Goal: Information Seeking & Learning: Learn about a topic

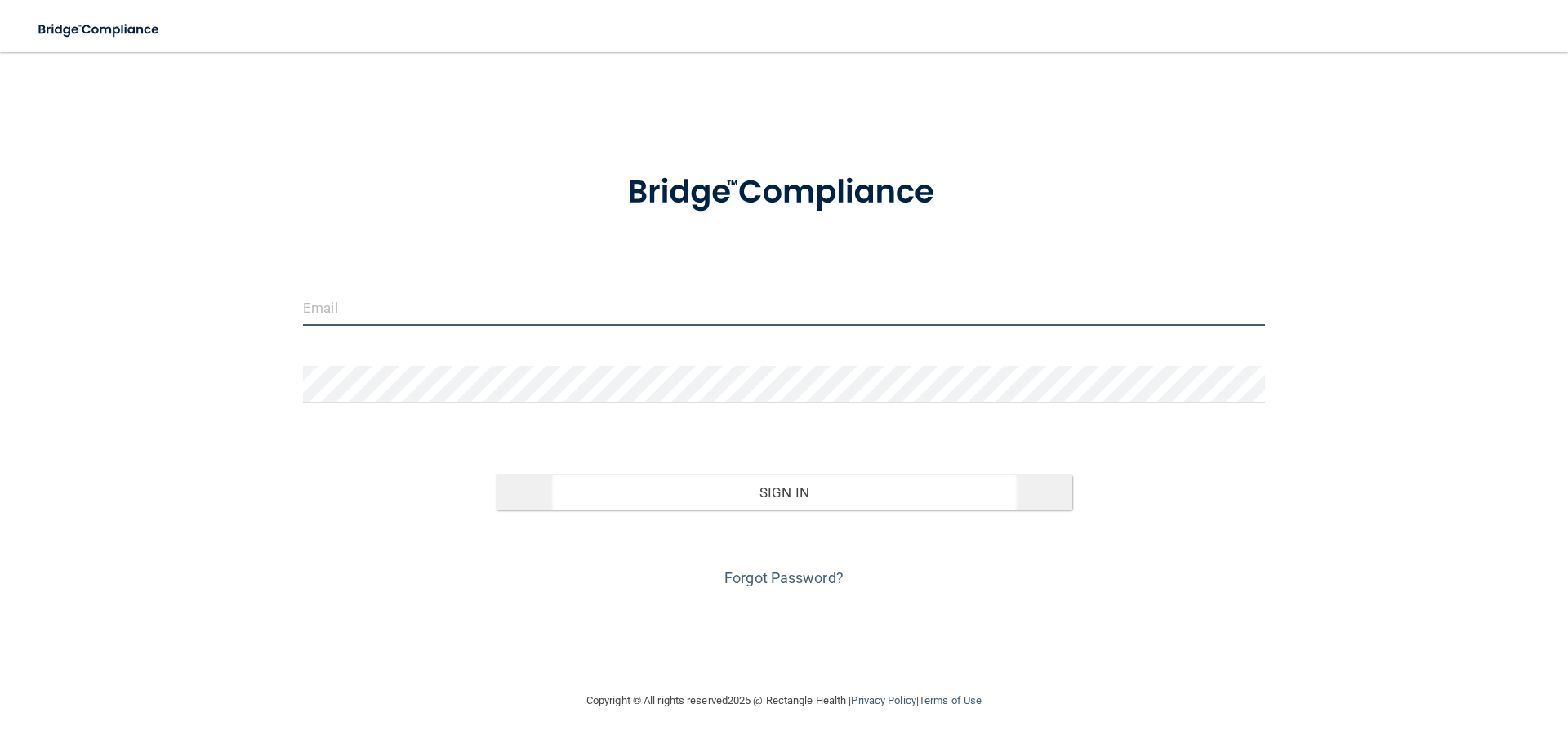
type input "[EMAIL_ADDRESS][DOMAIN_NAME]"
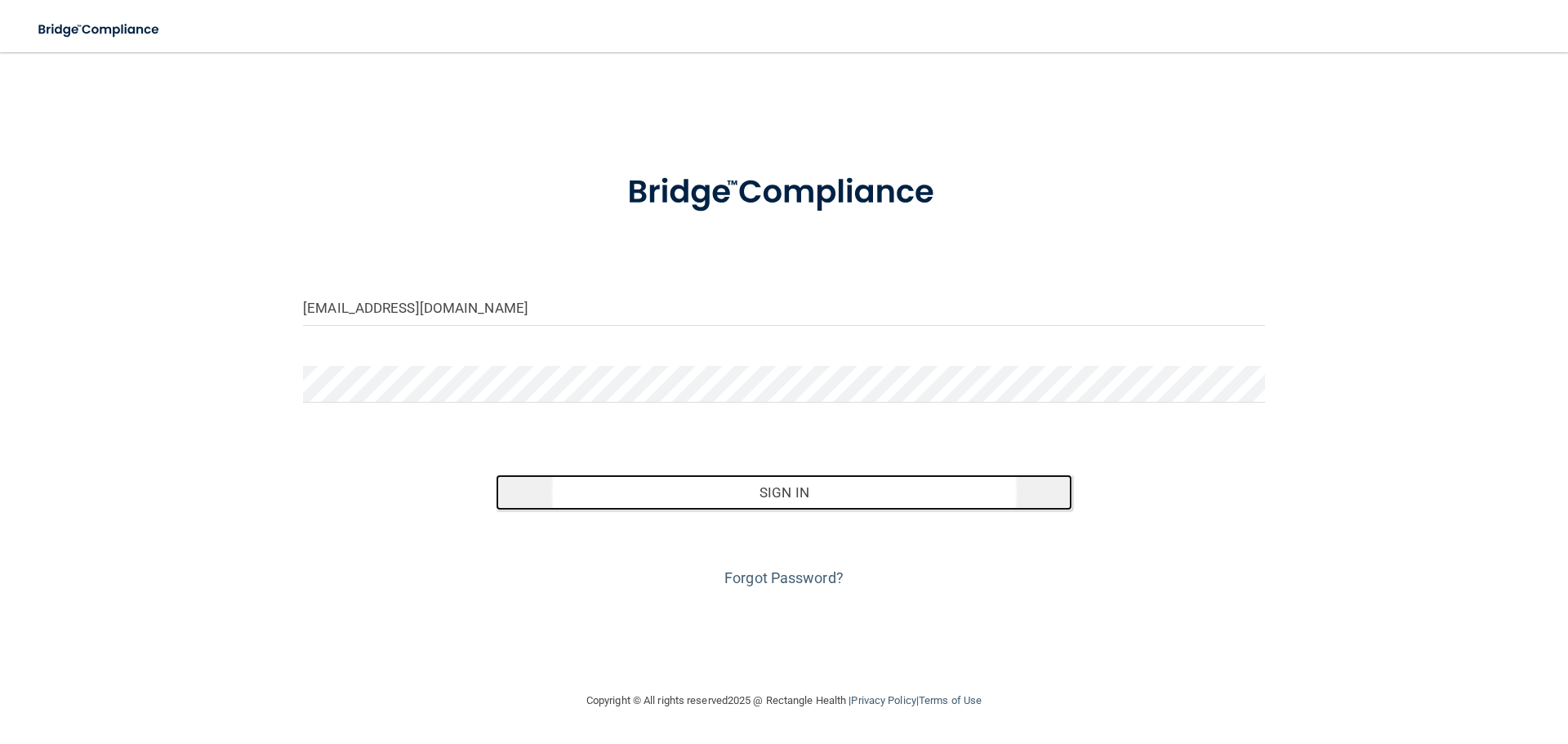
click at [630, 486] on button "Sign In" at bounding box center [784, 492] width 577 height 36
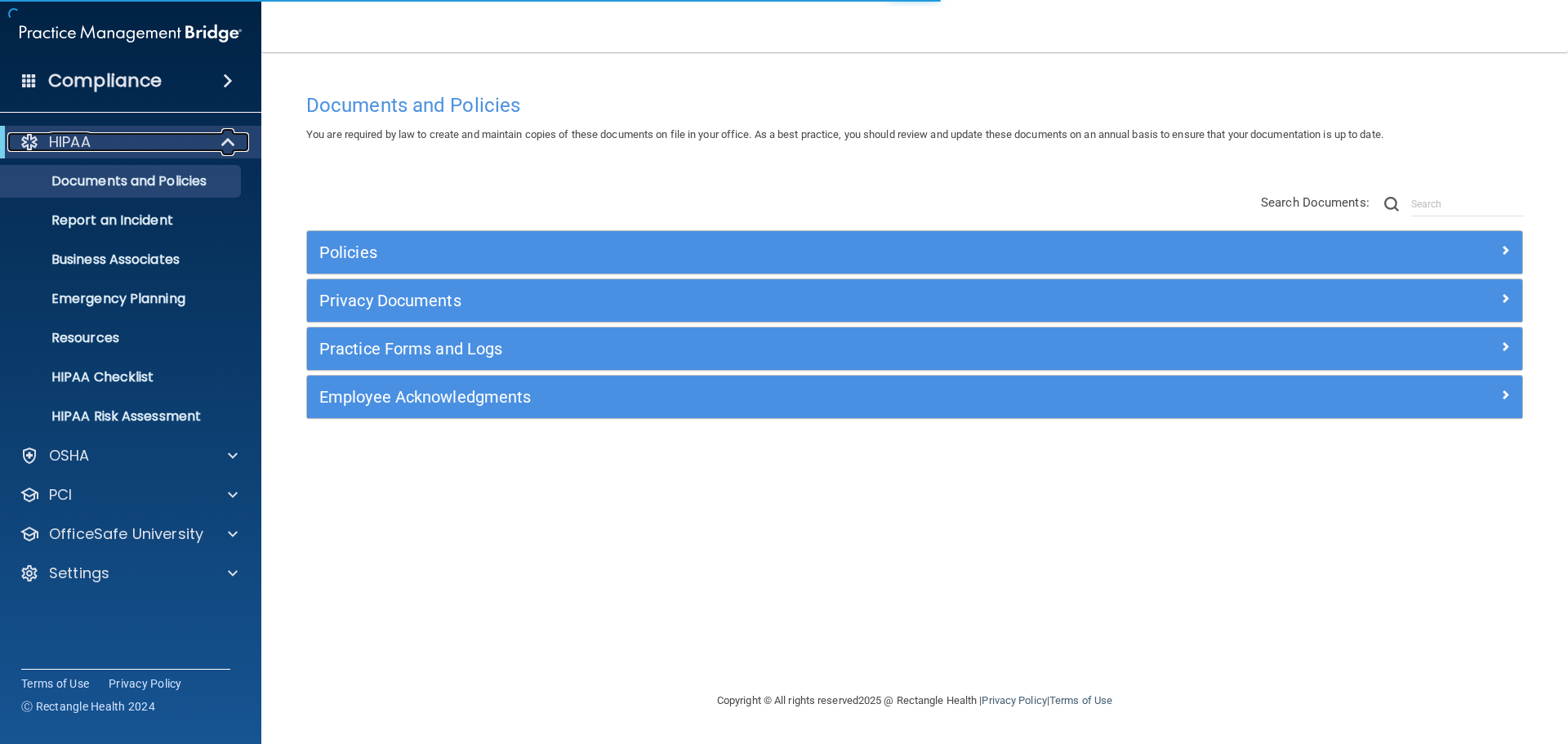
click at [234, 148] on span at bounding box center [230, 142] width 14 height 20
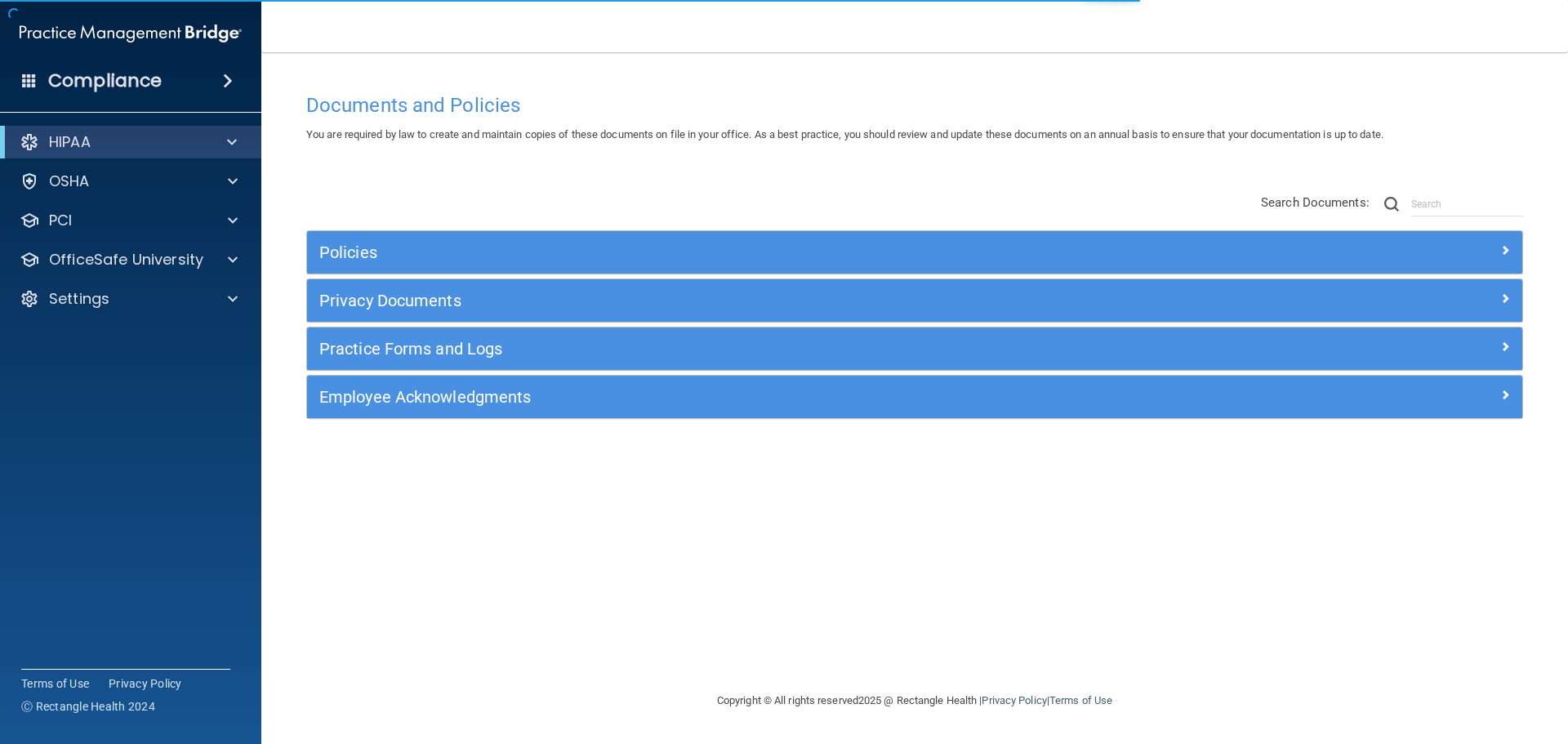
click at [455, 166] on div "Documents and Policies You are required by law to create and maintain copies of…" at bounding box center [914, 388] width 1242 height 606
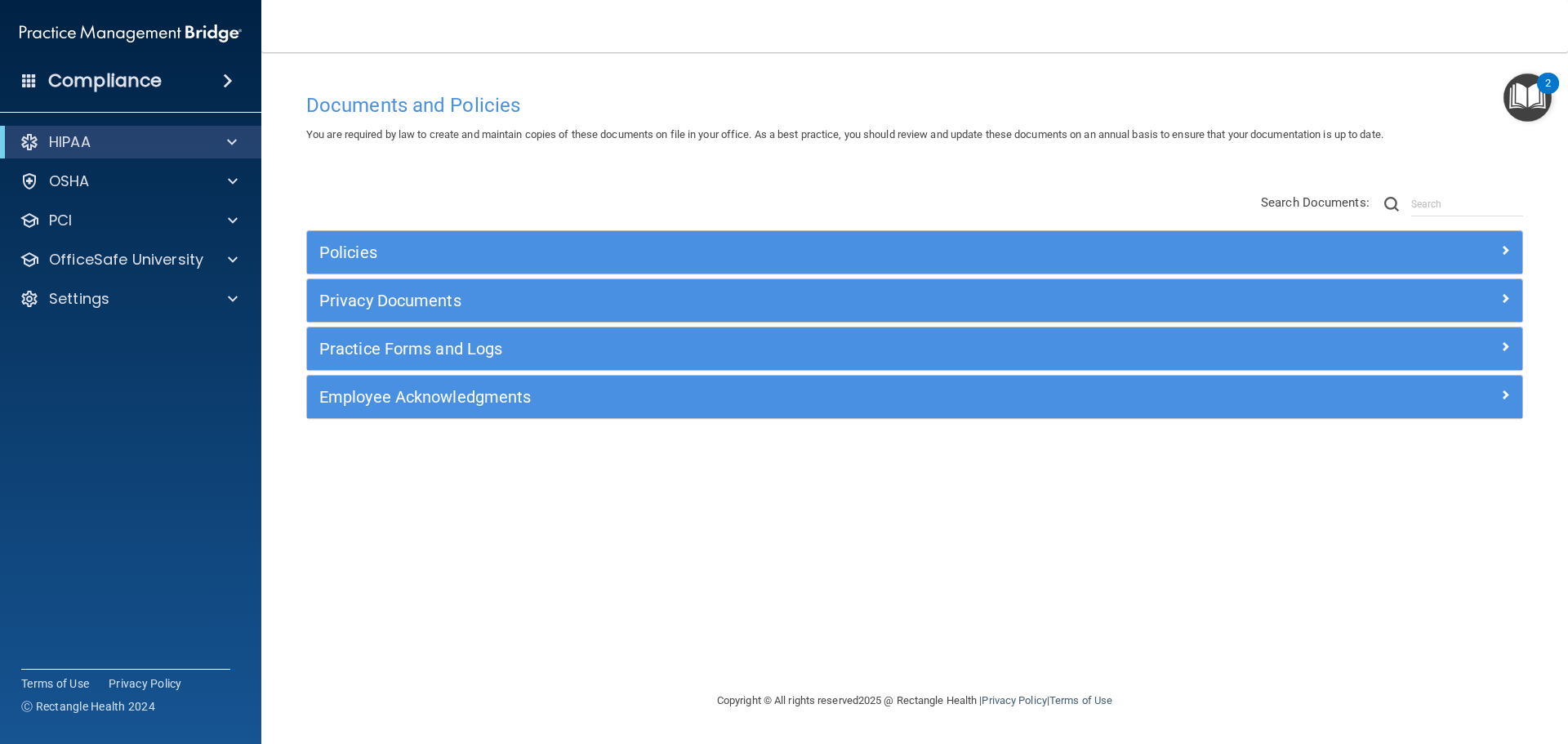
click at [1005, 156] on div "Documents and Policies You are required by law to create and maintain copies of…" at bounding box center [914, 388] width 1242 height 606
click at [504, 196] on div "Policies Select All (Unselect 0) Unselect All Print Selected (0) Acceptable Use…" at bounding box center [914, 307] width 1242 height 260
click at [222, 142] on div at bounding box center [229, 142] width 40 height 20
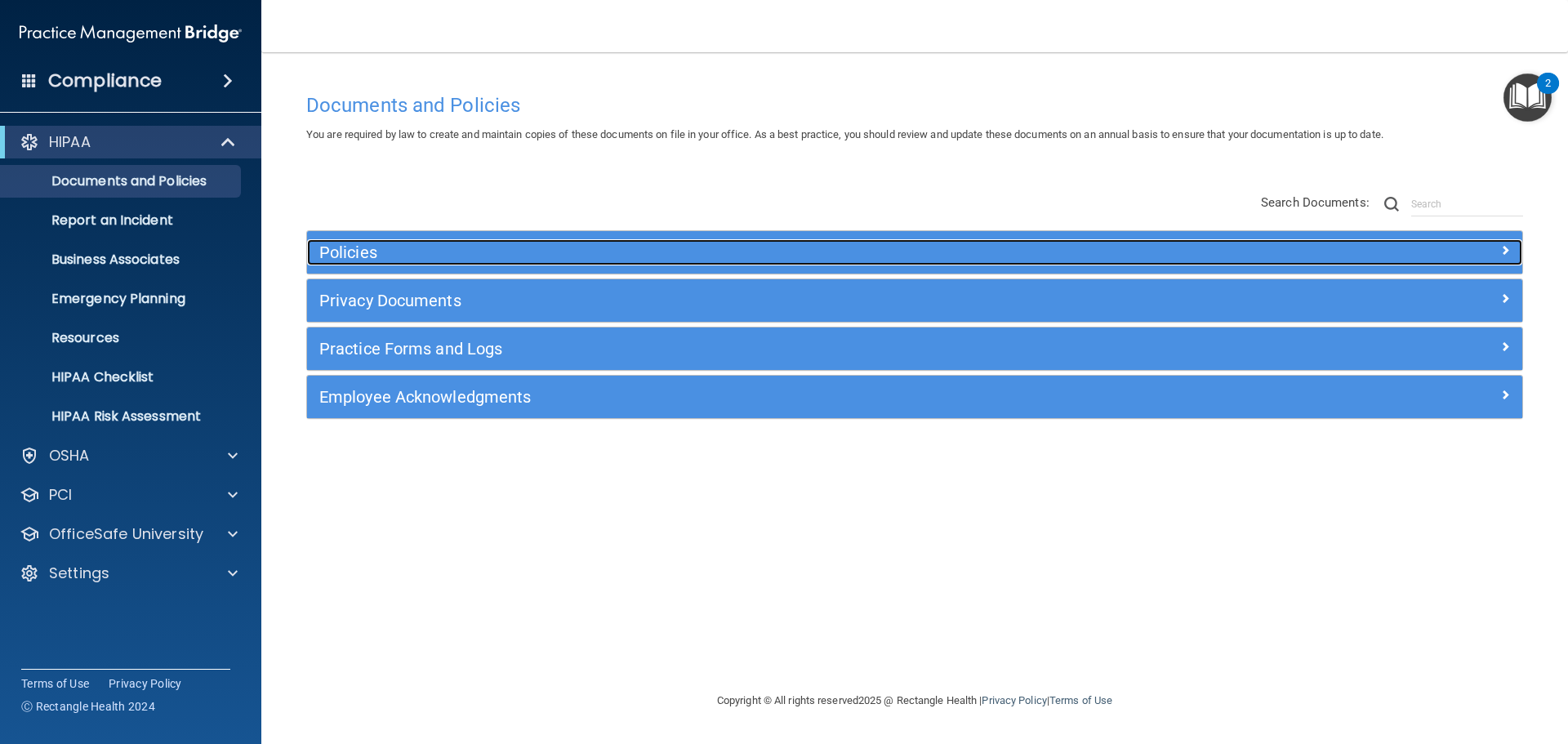
click at [356, 264] on div "Policies" at bounding box center [763, 251] width 912 height 26
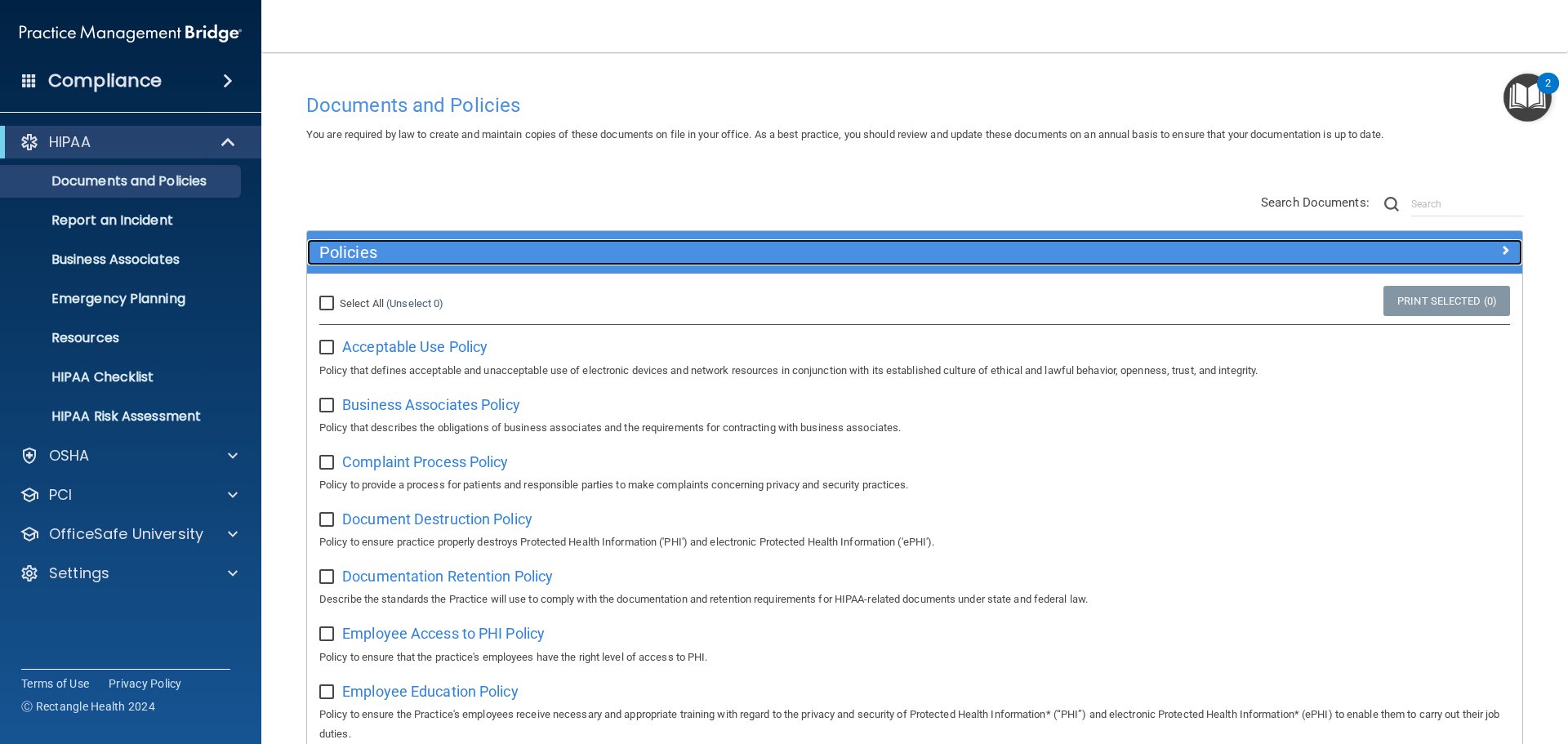
click at [843, 255] on h5 "Policies" at bounding box center [763, 252] width 887 height 18
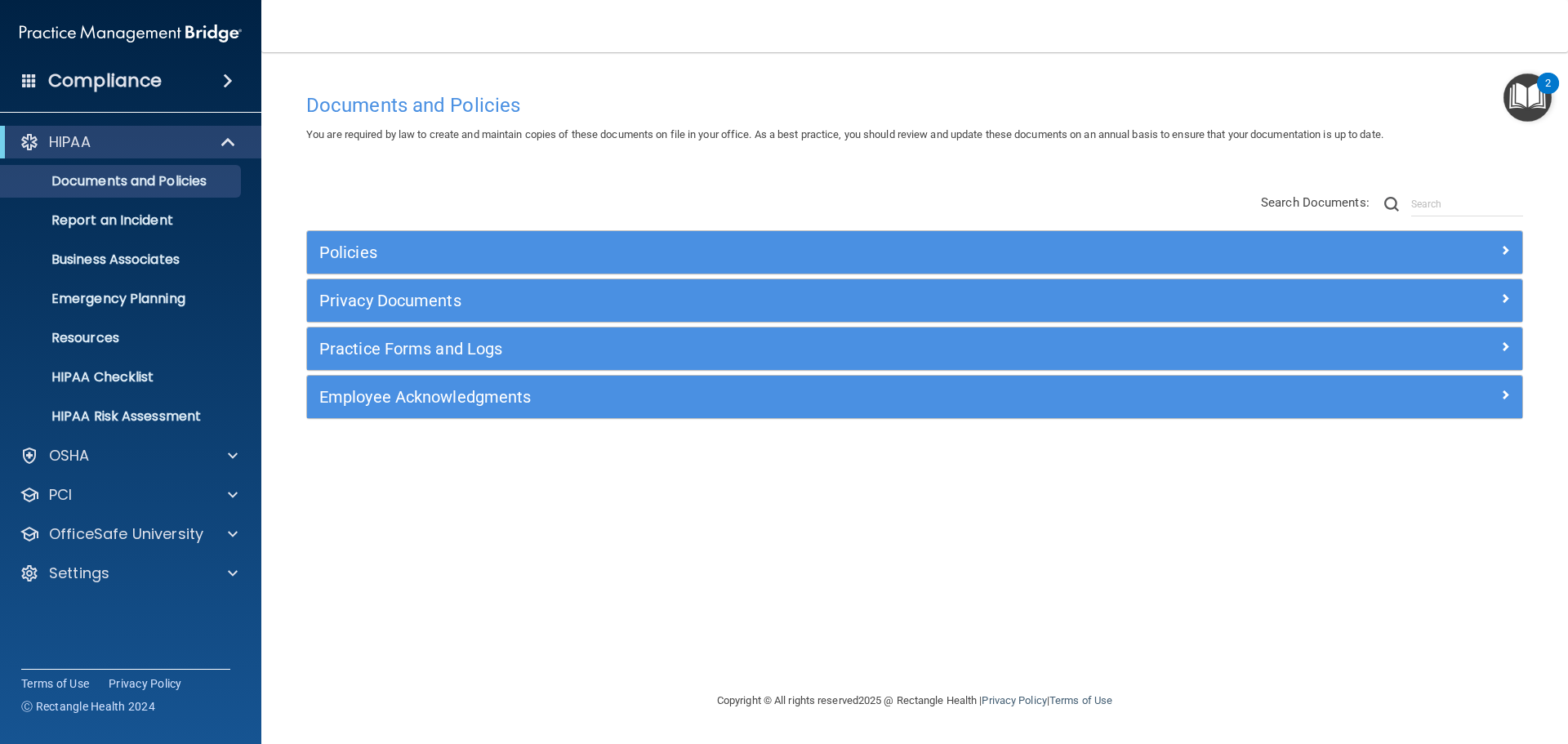
click at [823, 166] on div "Documents and Policies You are required by law to create and maintain copies of…" at bounding box center [914, 388] width 1242 height 606
click at [192, 253] on p "Business Associates" at bounding box center [122, 260] width 223 height 17
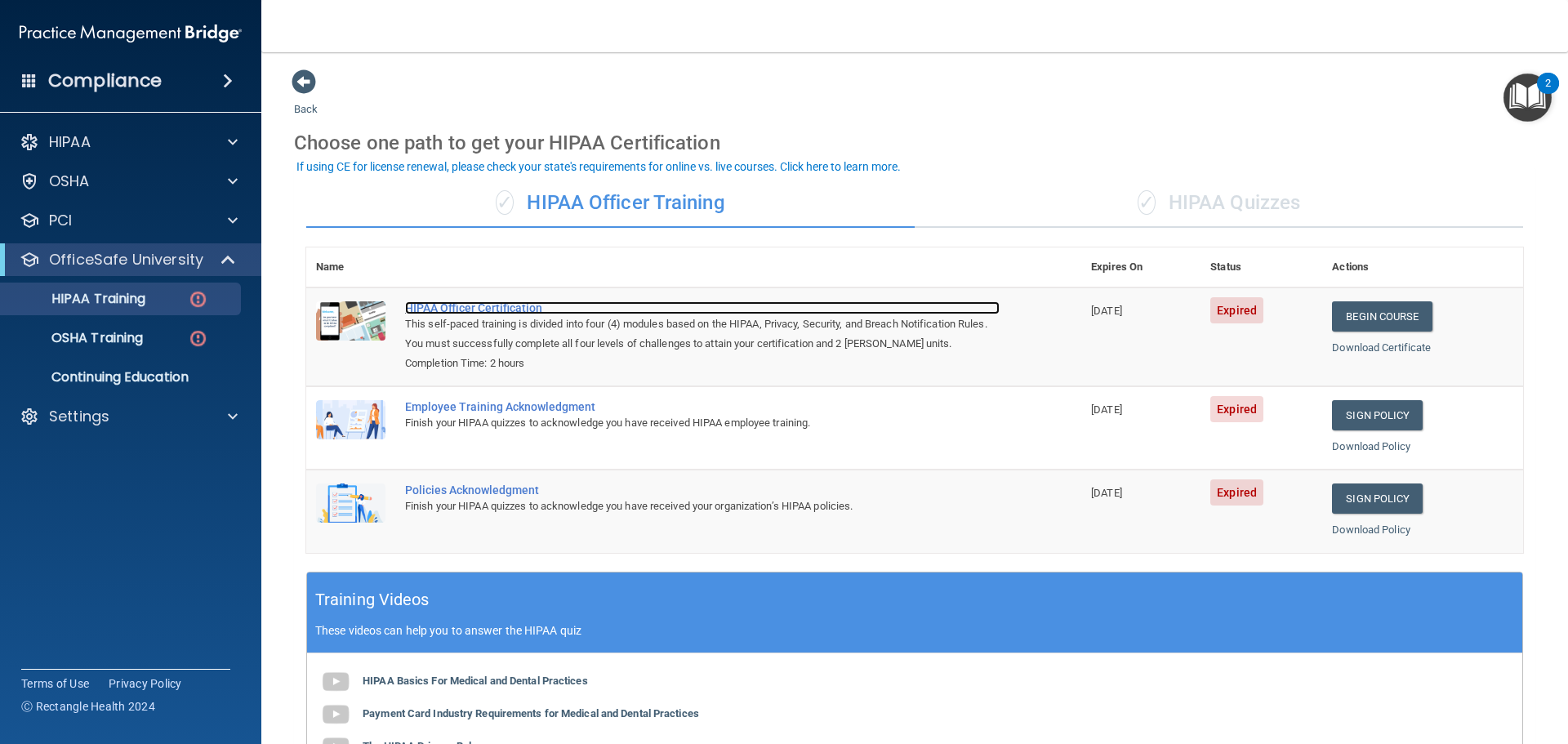
click at [454, 304] on div "HIPAA Officer Certification" at bounding box center [703, 308] width 595 height 13
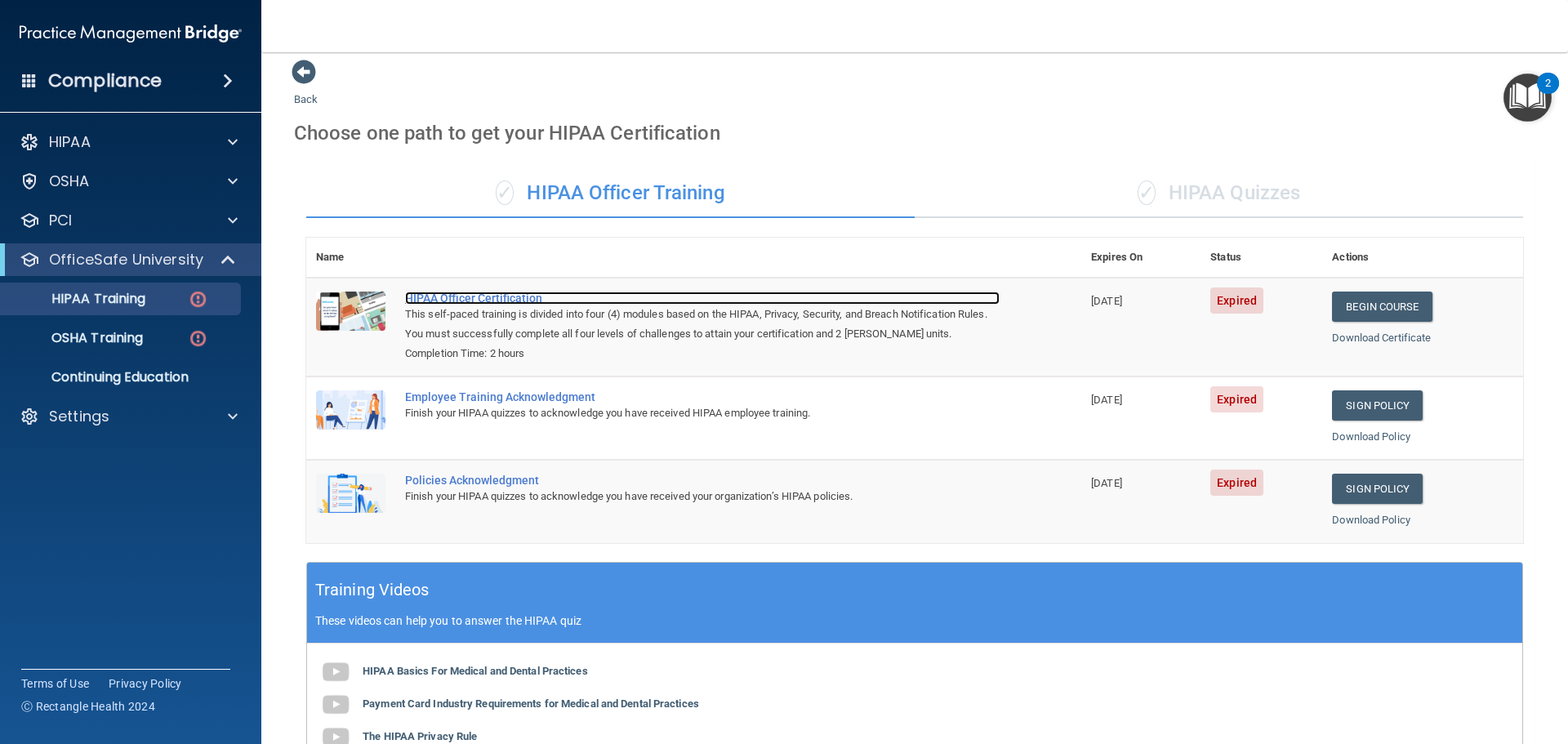
scroll to position [9, 0]
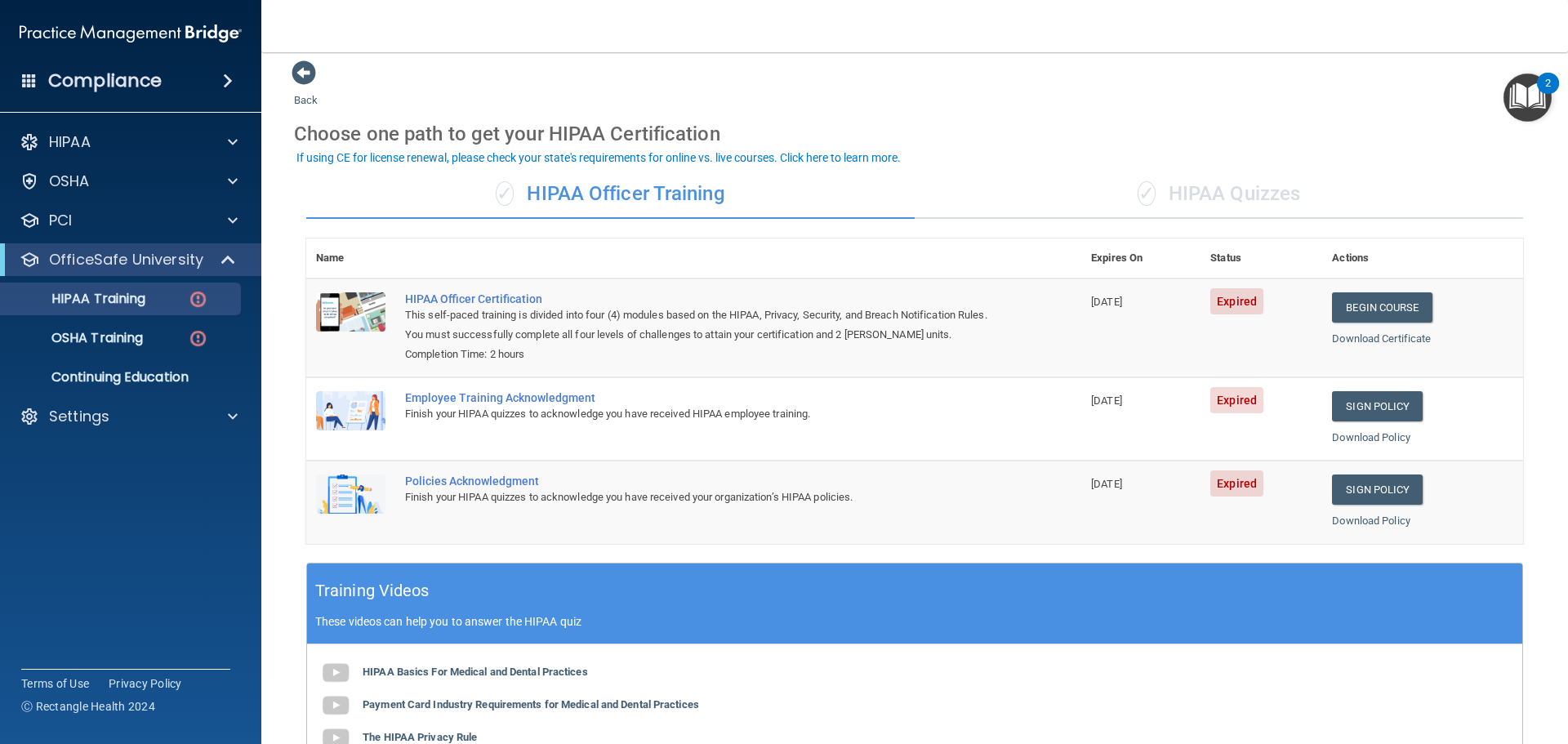
click at [1187, 193] on div "✓ HIPAA Quizzes" at bounding box center [1219, 194] width 609 height 49
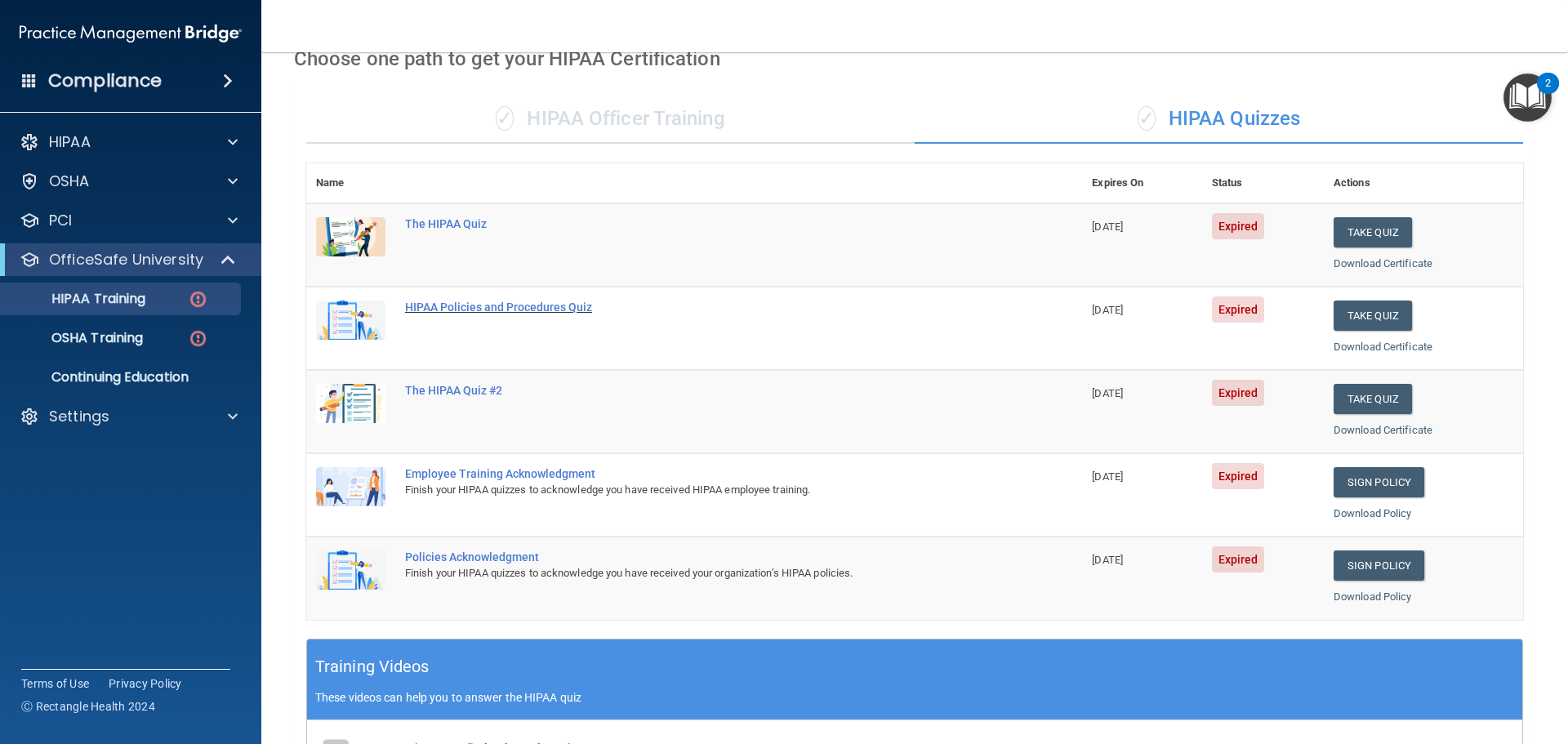
scroll to position [0, 0]
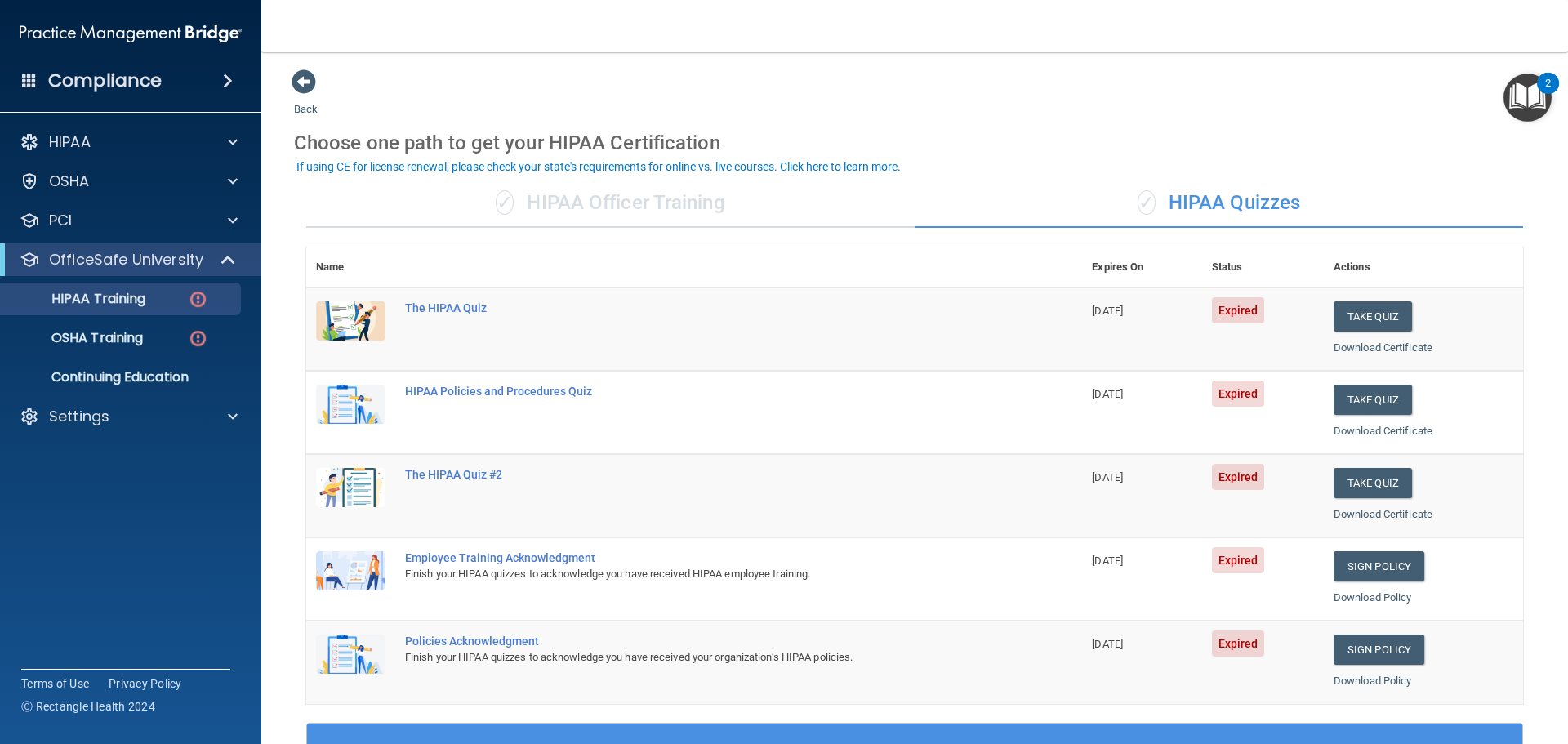
click at [914, 112] on div "Back Choose one path to get your HIPAA Certification ✓ HIPAA Officer Training ✓…" at bounding box center [914, 616] width 1242 height 1095
click at [207, 415] on div "Settings" at bounding box center [108, 416] width 202 height 20
click at [137, 491] on p "My Users" at bounding box center [122, 495] width 223 height 17
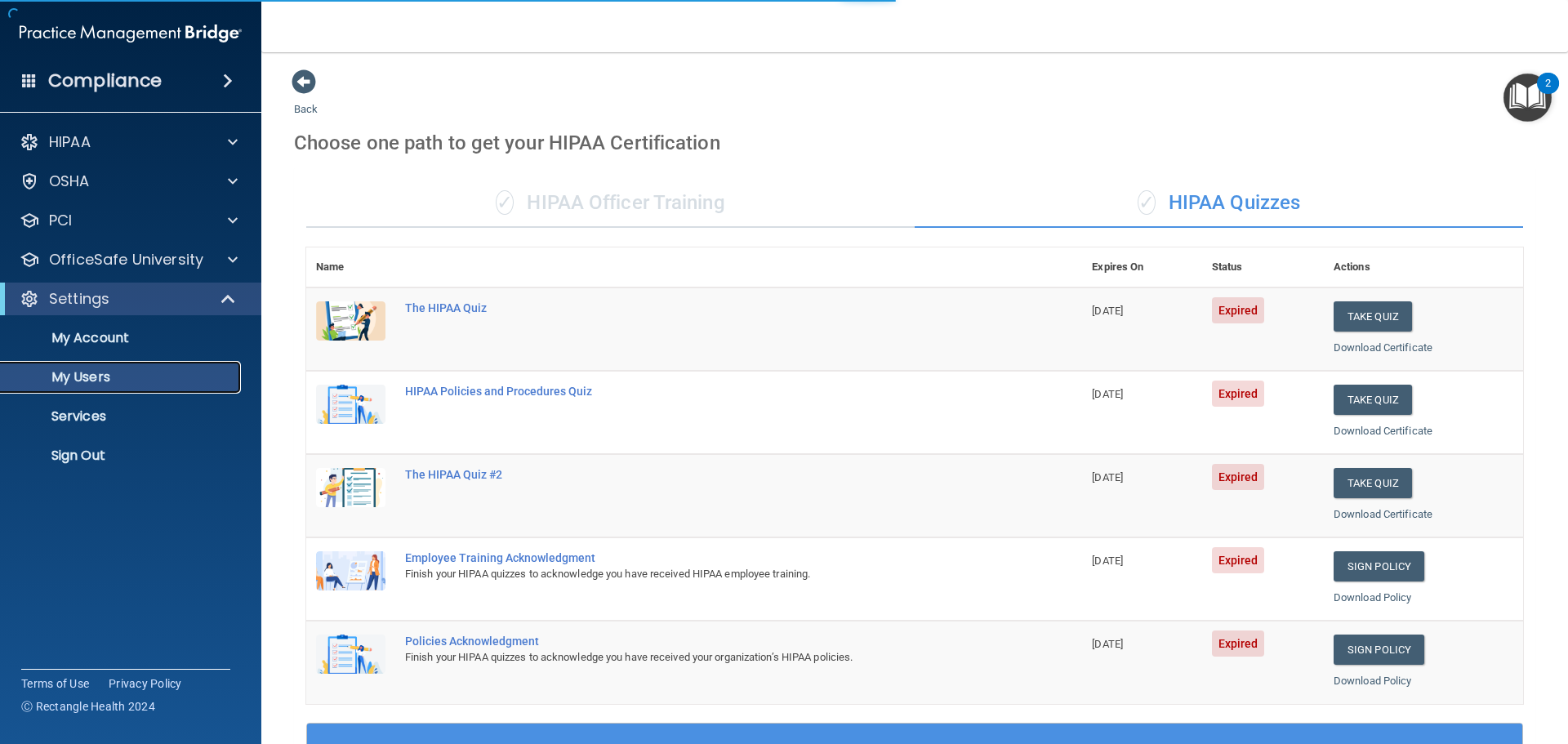
select select "20"
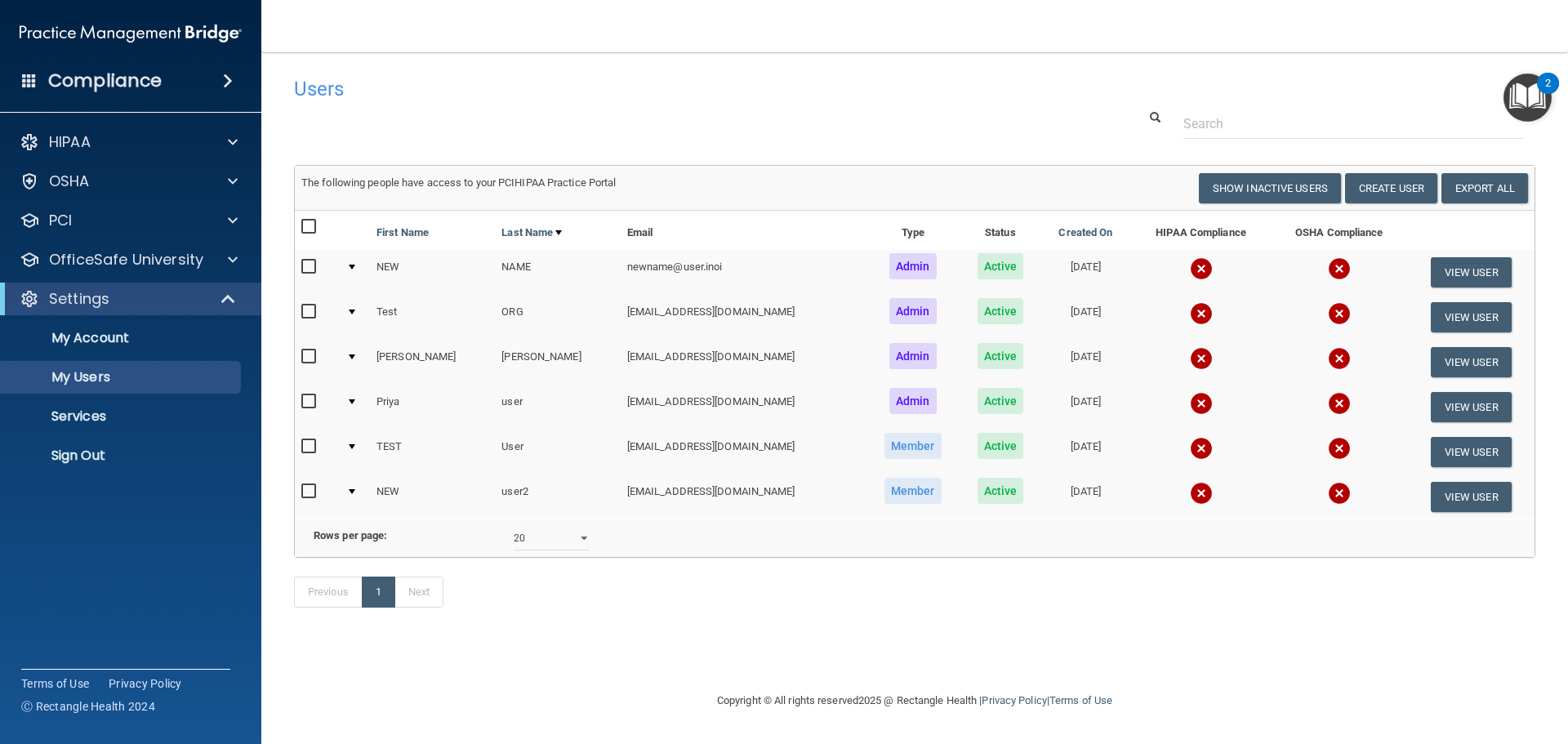
click at [1088, 148] on div "Users Success! New user created. × Error! The user couldn't be created. × Succe…" at bounding box center [914, 350] width 1242 height 564
click at [597, 11] on nav "Toggle navigation [PERSON_NAME] [PERSON_NAME][EMAIL_ADDRESS][DOMAIN_NAME] Test …" at bounding box center [914, 26] width 1307 height 52
